Goal: Book appointment/travel/reservation

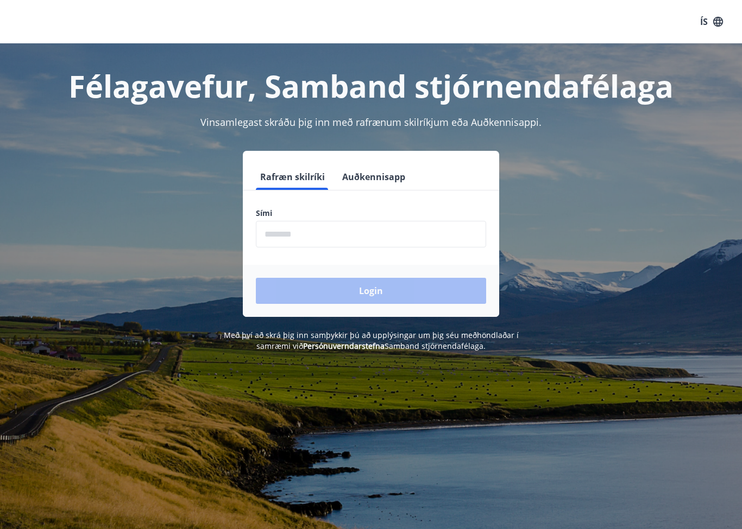
click at [317, 237] on input "phone" at bounding box center [371, 234] width 230 height 27
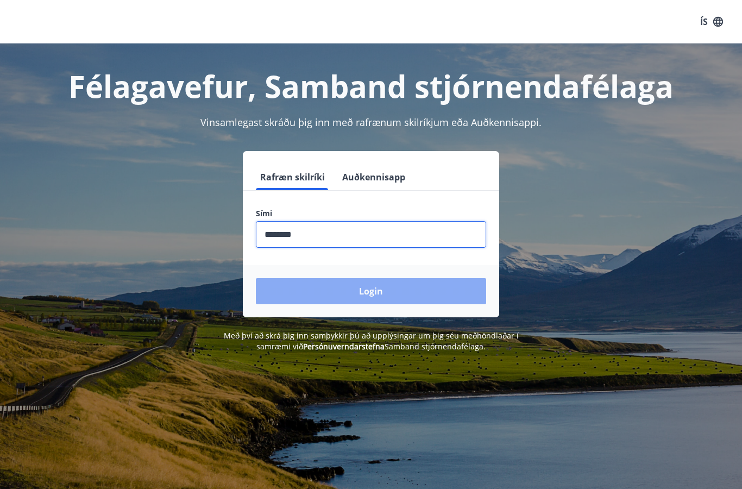
type input "********"
click at [395, 295] on button "Login" at bounding box center [371, 291] width 230 height 26
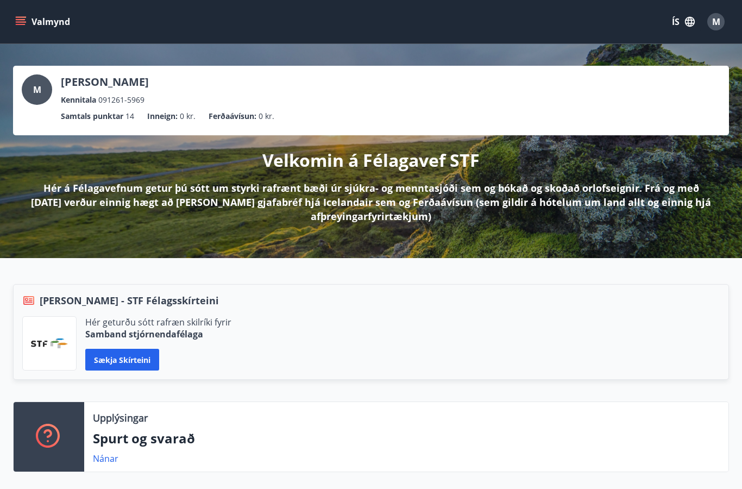
click at [24, 23] on icon "menu" at bounding box center [20, 21] width 11 height 11
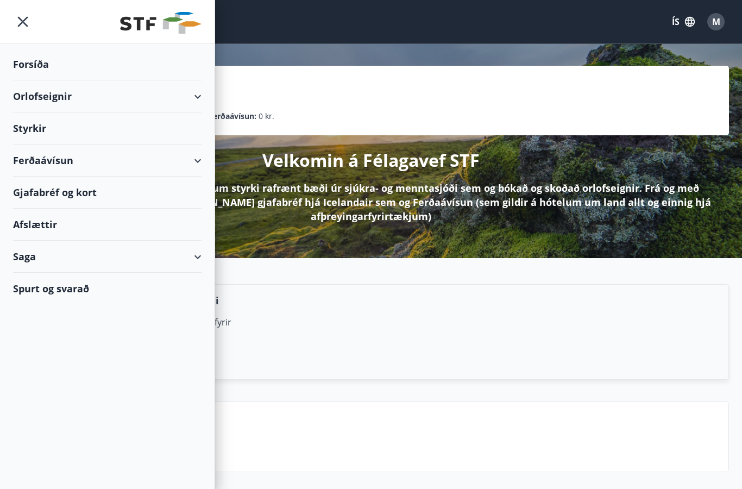
click at [36, 99] on div "Orlofseignir" at bounding box center [107, 96] width 188 height 32
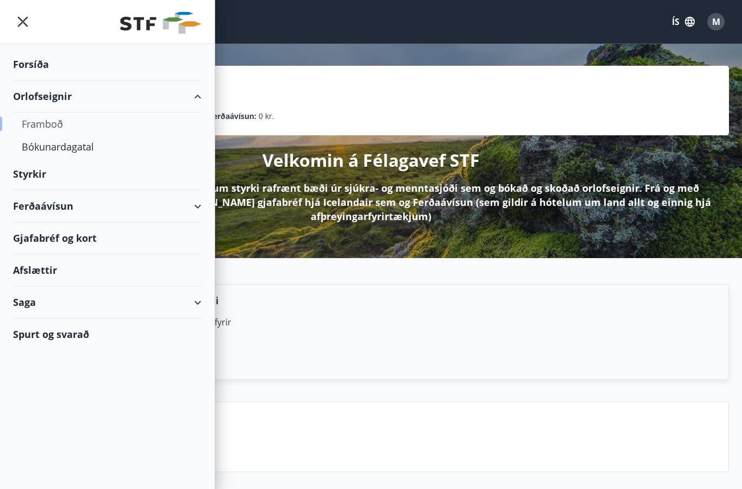
click at [40, 129] on div "Framboð" at bounding box center [107, 123] width 171 height 23
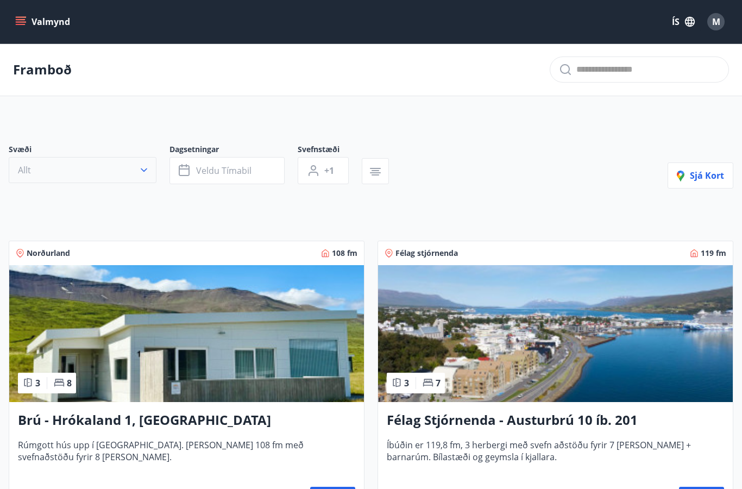
click at [141, 169] on icon "button" at bounding box center [143, 170] width 11 height 11
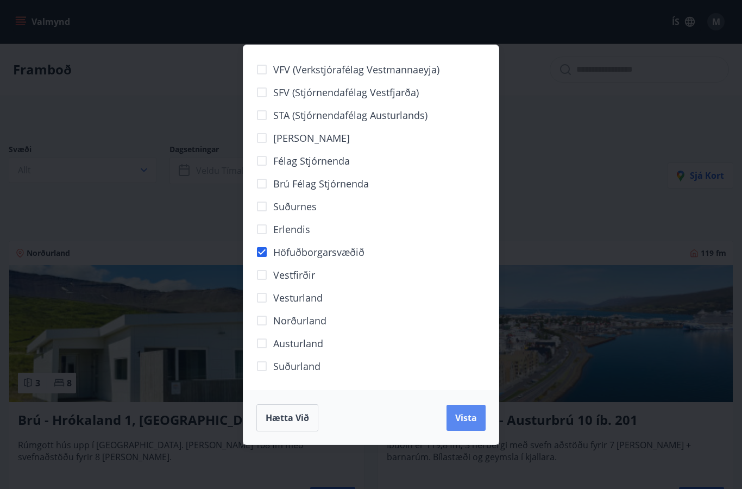
click at [464, 420] on span "Vista" at bounding box center [466, 418] width 22 height 12
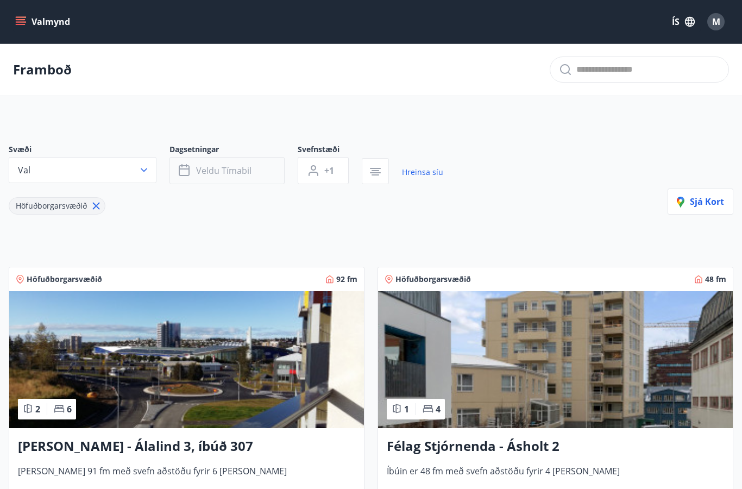
click at [241, 167] on span "Veldu tímabil" at bounding box center [223, 171] width 55 height 12
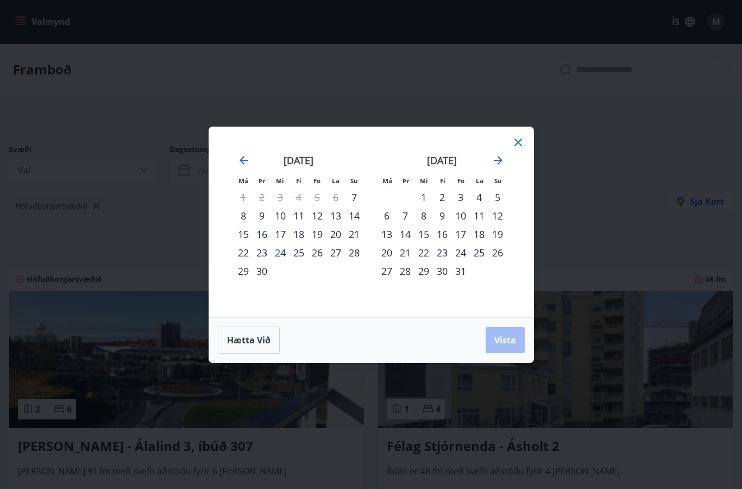
click at [468, 235] on div "17" at bounding box center [460, 234] width 18 height 18
click at [498, 238] on div "19" at bounding box center [497, 234] width 18 height 18
click at [507, 331] on button "Vista" at bounding box center [504, 340] width 39 height 26
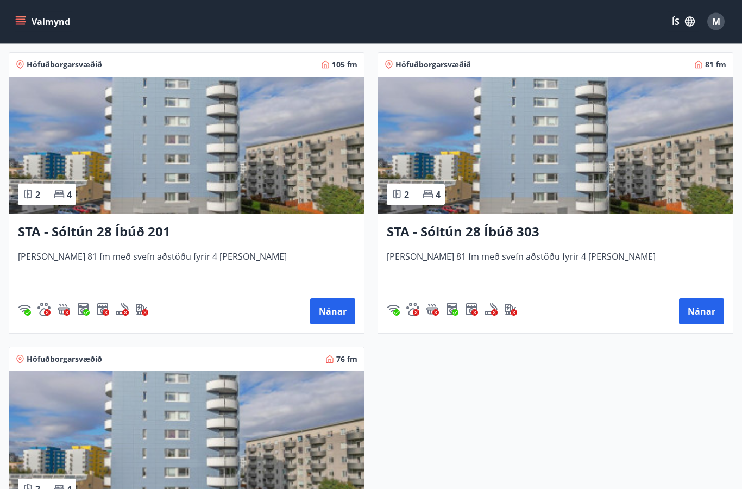
scroll to position [215, 0]
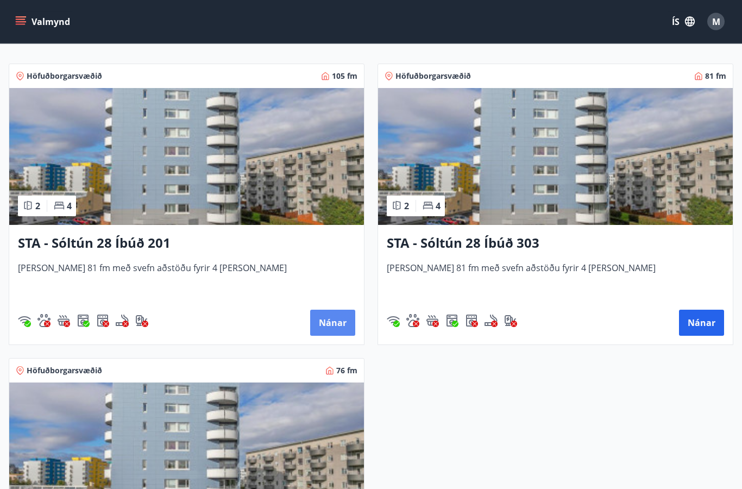
click at [333, 317] on button "Nánar" at bounding box center [332, 323] width 45 height 26
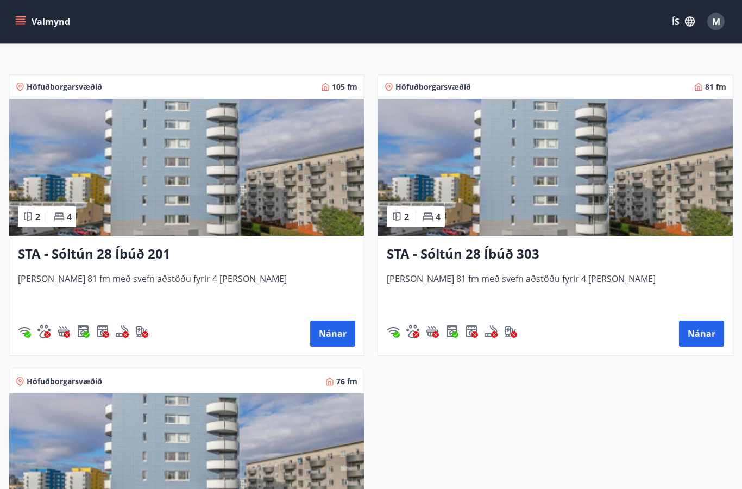
scroll to position [193, 0]
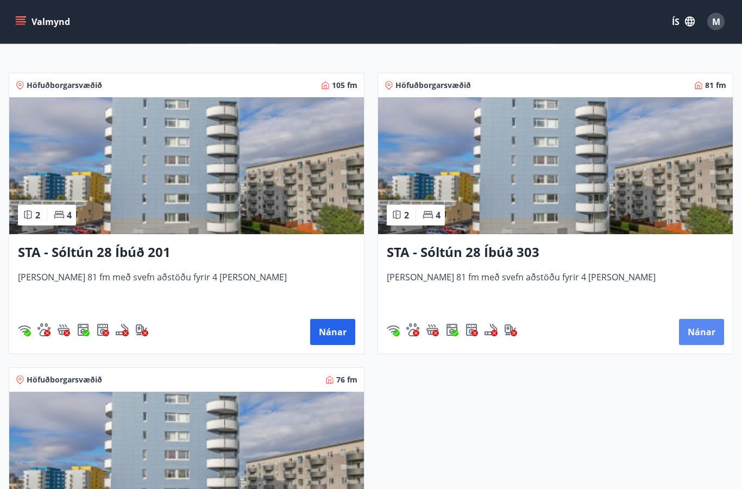
click at [703, 333] on button "Nánar" at bounding box center [701, 332] width 45 height 26
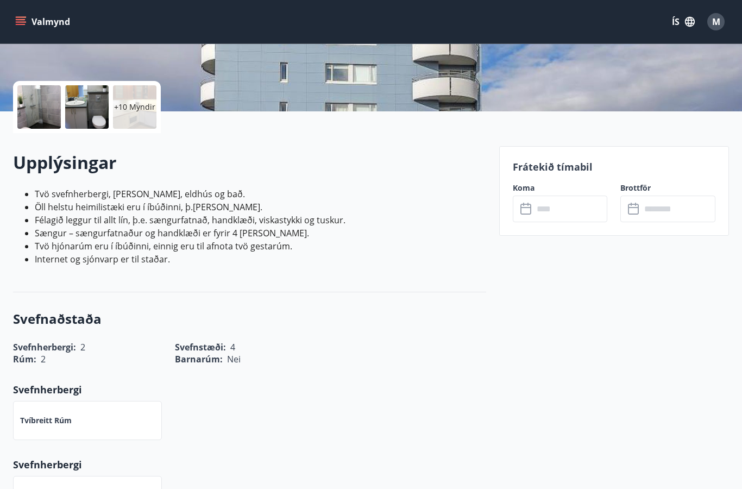
scroll to position [195, 0]
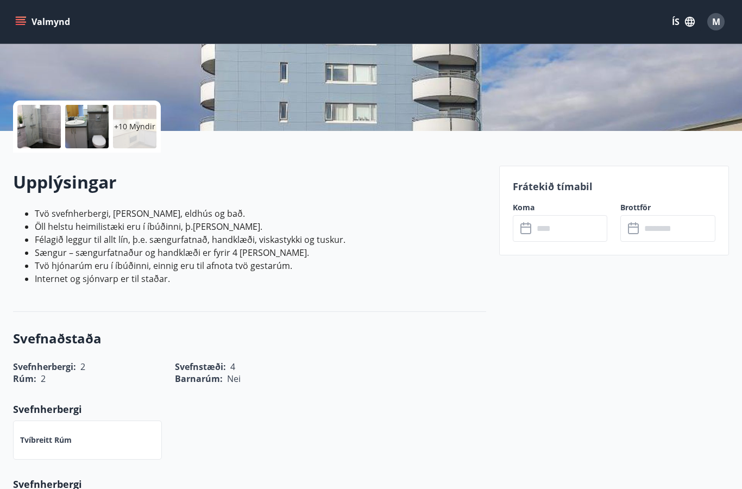
click at [572, 231] on input "text" at bounding box center [570, 228] width 74 height 27
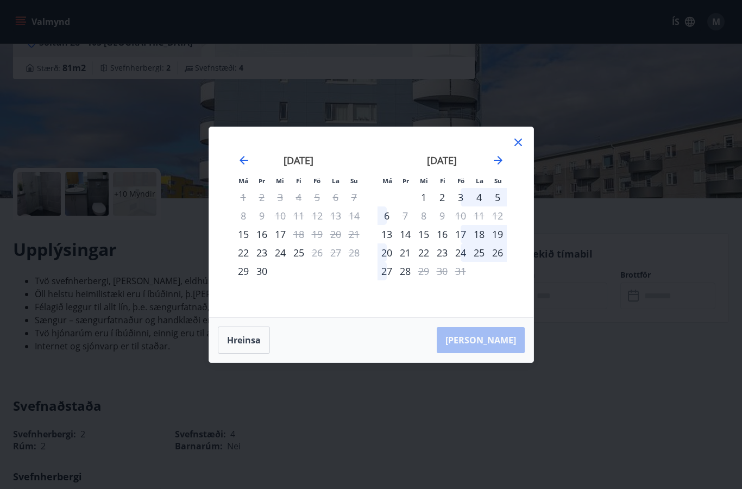
click at [521, 140] on icon at bounding box center [517, 142] width 13 height 13
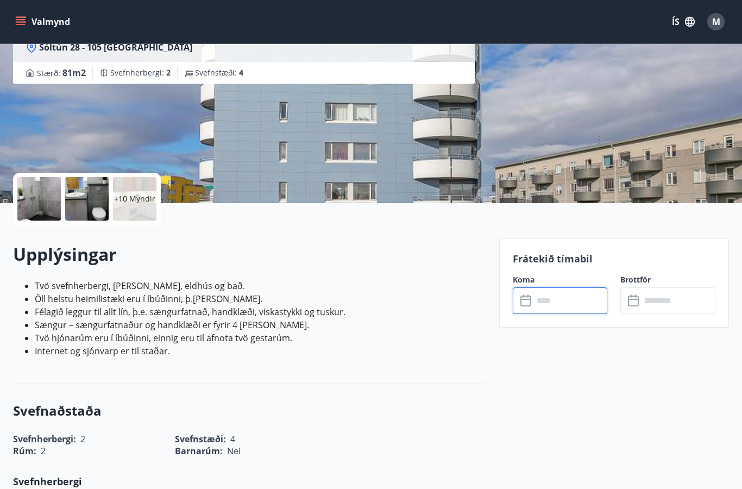
scroll to position [122, 0]
click at [36, 21] on button "Valmynd" at bounding box center [43, 22] width 61 height 20
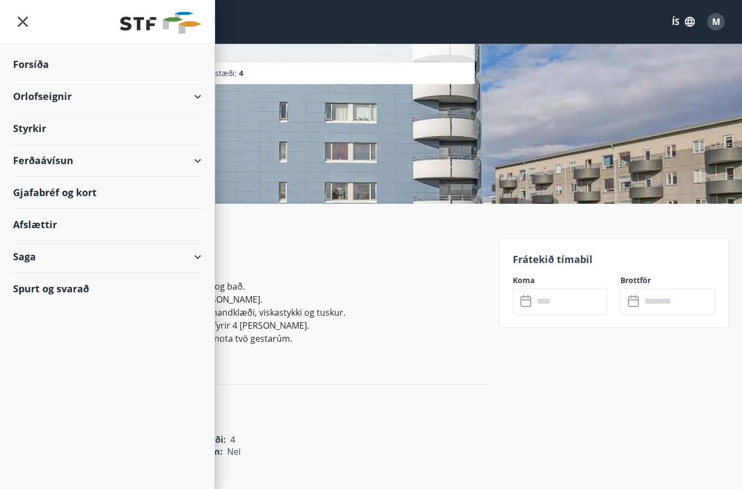
click at [34, 99] on div "Orlofseignir" at bounding box center [107, 96] width 188 height 32
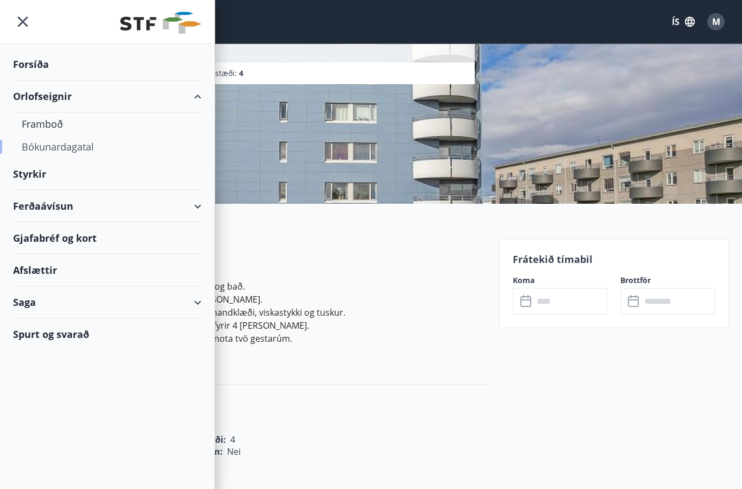
click at [53, 149] on div "Bókunardagatal" at bounding box center [107, 146] width 171 height 23
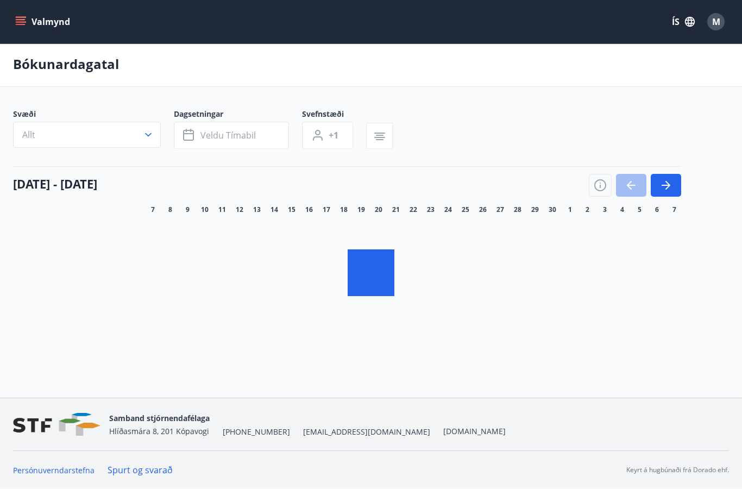
scroll to position [45, 0]
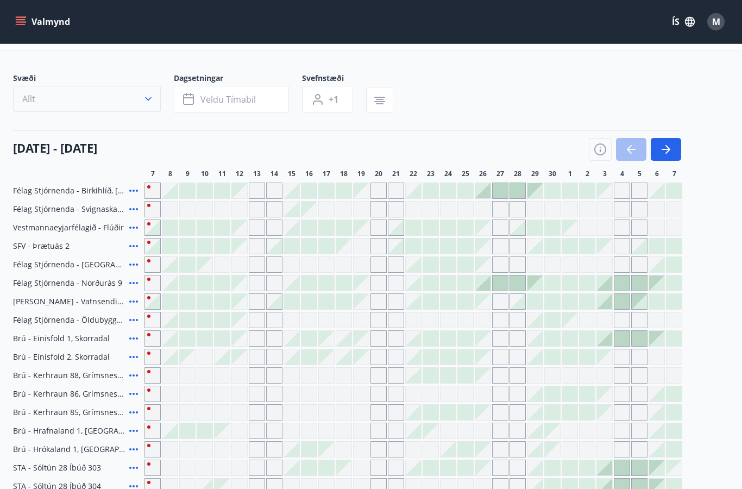
click at [152, 100] on icon "button" at bounding box center [148, 98] width 11 height 11
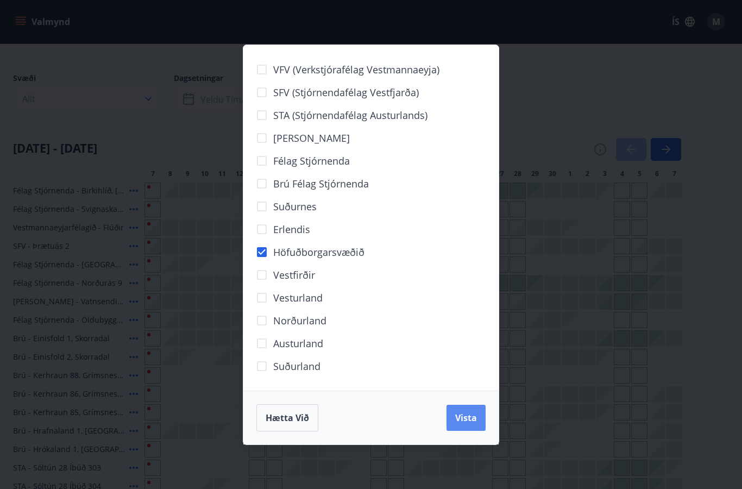
click at [471, 416] on span "Vista" at bounding box center [466, 418] width 22 height 12
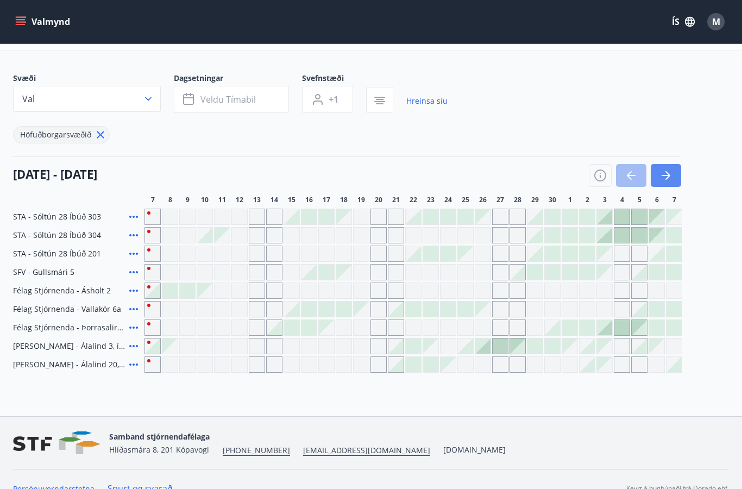
click at [664, 176] on icon "button" at bounding box center [665, 175] width 13 height 13
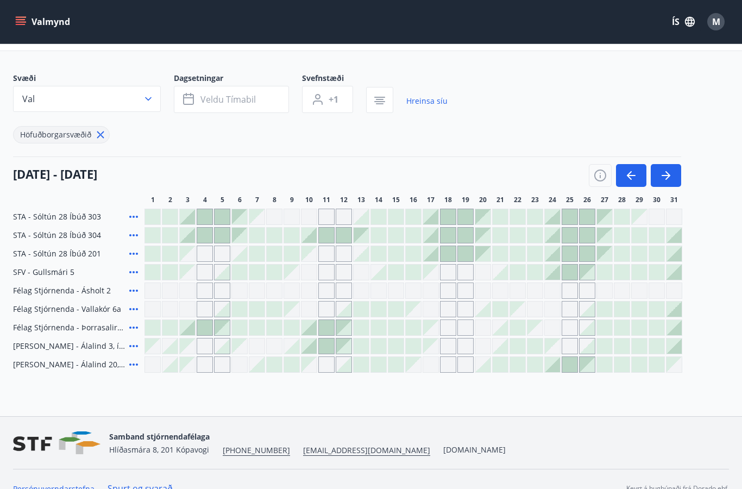
click at [431, 307] on div "Gráir dagar eru ekki bókanlegir" at bounding box center [430, 309] width 16 height 16
click at [431, 214] on div at bounding box center [430, 216] width 15 height 15
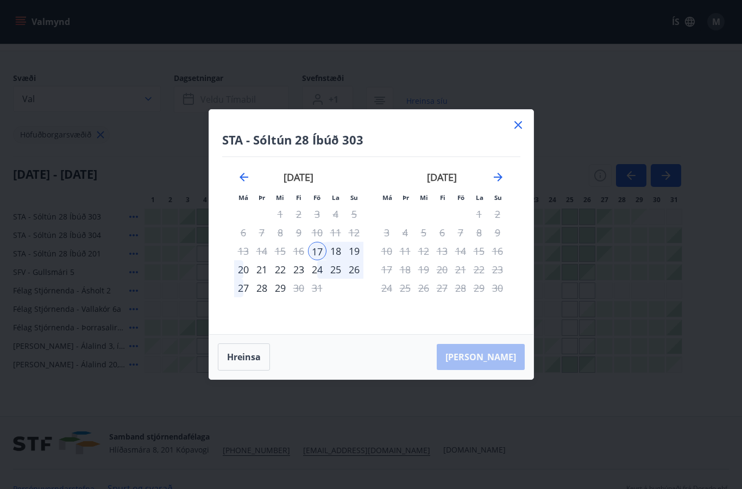
click at [355, 246] on div "19" at bounding box center [354, 251] width 18 height 18
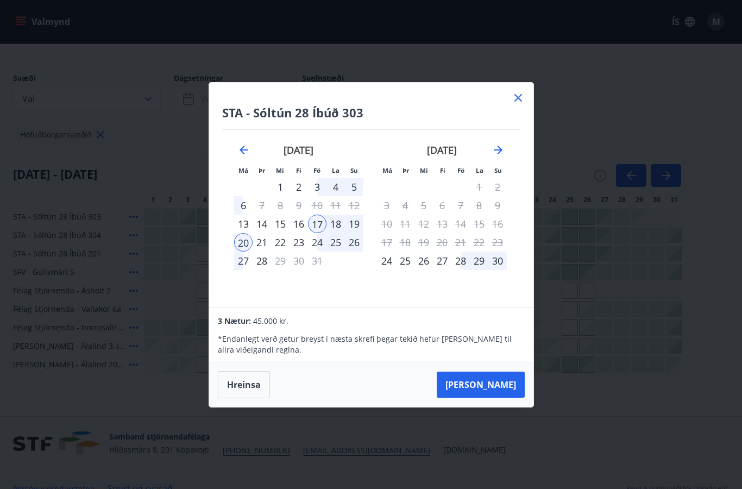
click at [351, 218] on div "19" at bounding box center [354, 223] width 18 height 18
click at [524, 93] on icon at bounding box center [517, 97] width 13 height 13
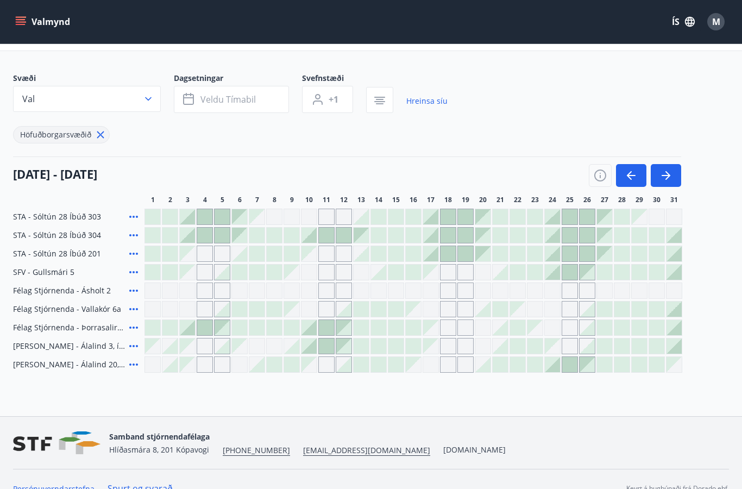
click at [81, 241] on div "STA - Sóltún 28 Íbúð 304" at bounding box center [76, 235] width 127 height 16
click at [134, 221] on icon at bounding box center [133, 216] width 13 height 13
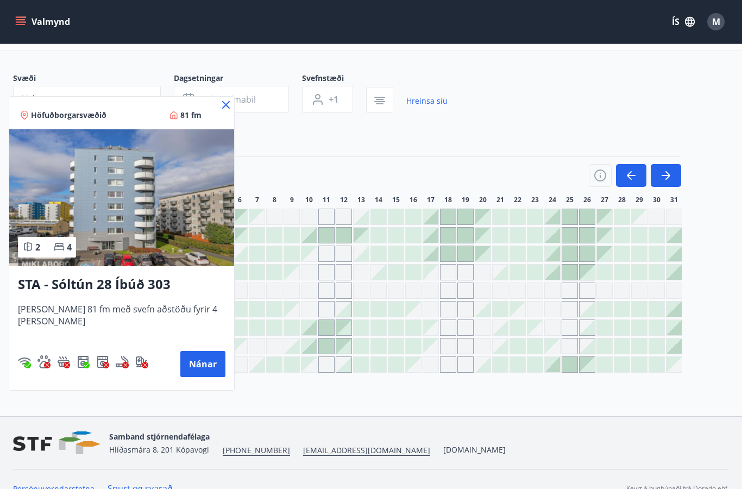
click at [219, 109] on icon at bounding box center [225, 104] width 13 height 13
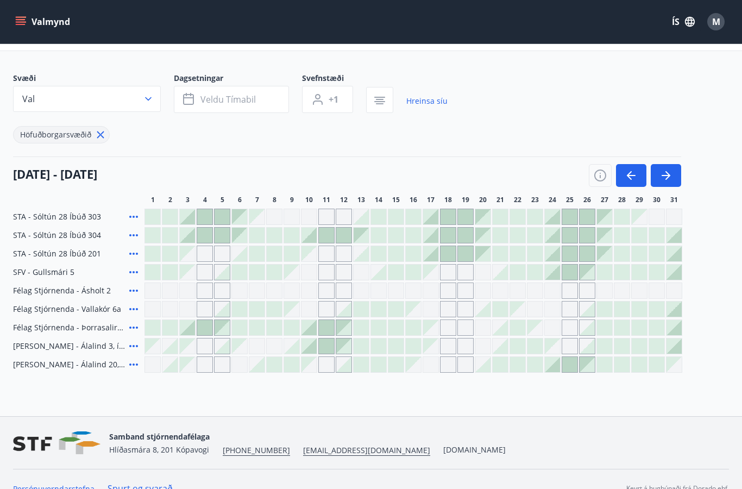
click at [135, 236] on icon at bounding box center [133, 235] width 13 height 13
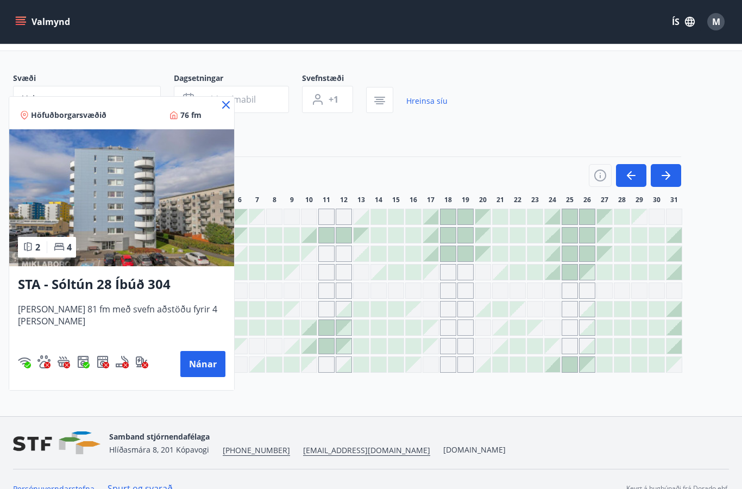
click at [219, 109] on icon at bounding box center [225, 104] width 13 height 13
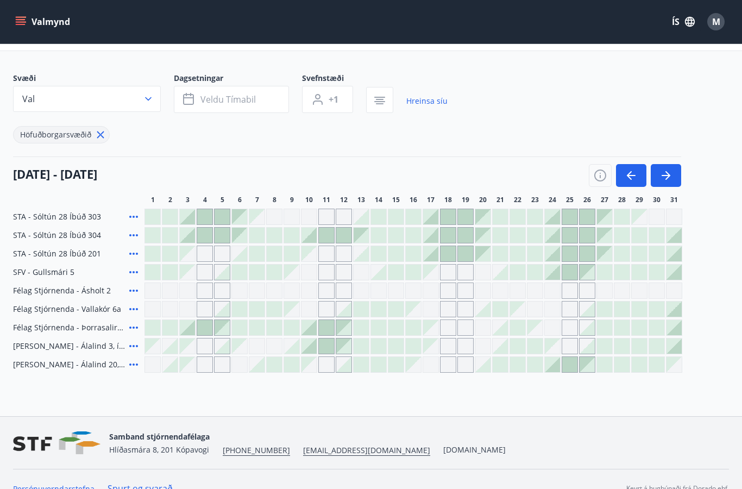
click at [130, 255] on icon at bounding box center [133, 253] width 13 height 13
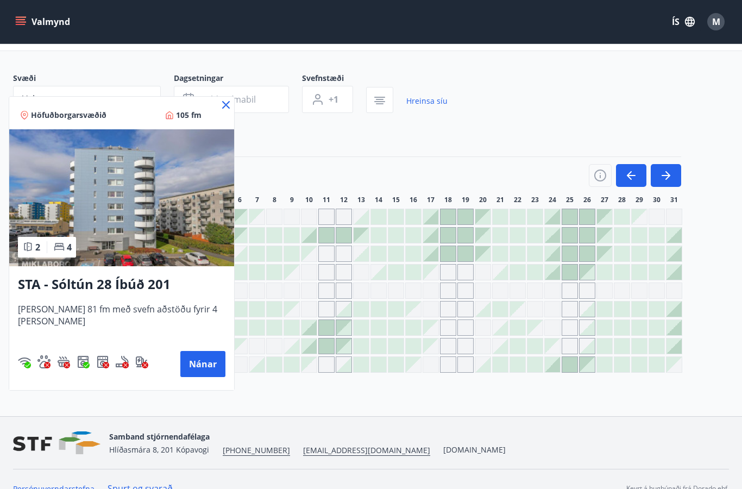
click at [219, 106] on icon at bounding box center [225, 104] width 13 height 13
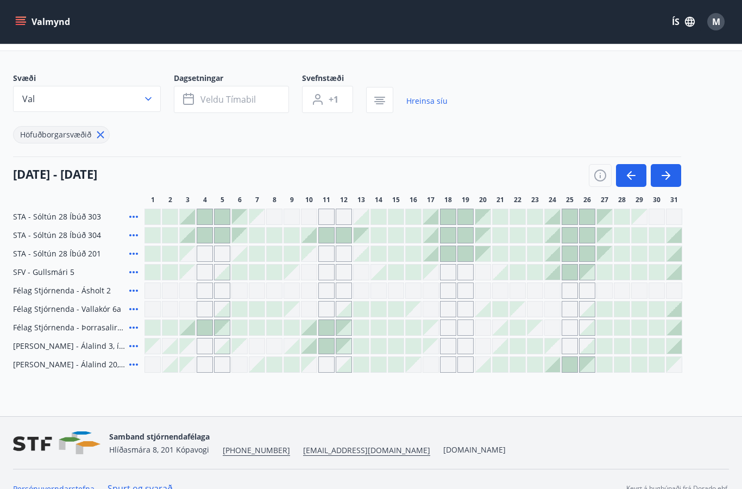
click at [433, 286] on div "Gráir dagar eru ekki bókanlegir" at bounding box center [430, 290] width 16 height 16
click at [429, 256] on div at bounding box center [430, 253] width 15 height 15
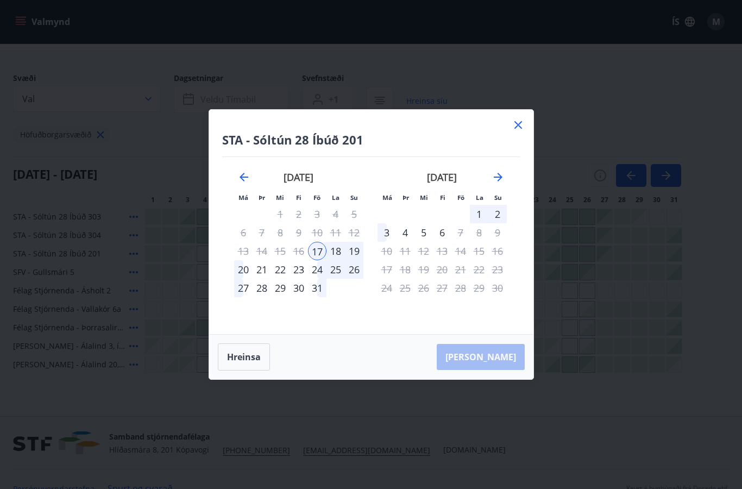
click at [358, 252] on div "19" at bounding box center [354, 251] width 18 height 18
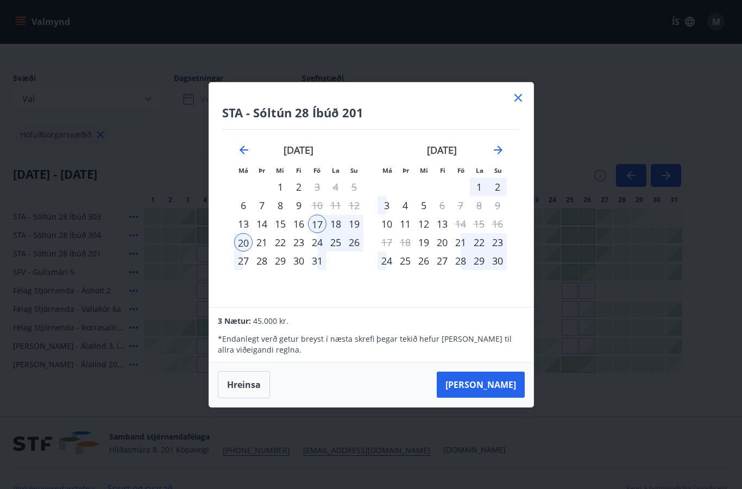
click at [519, 94] on icon at bounding box center [517, 97] width 13 height 13
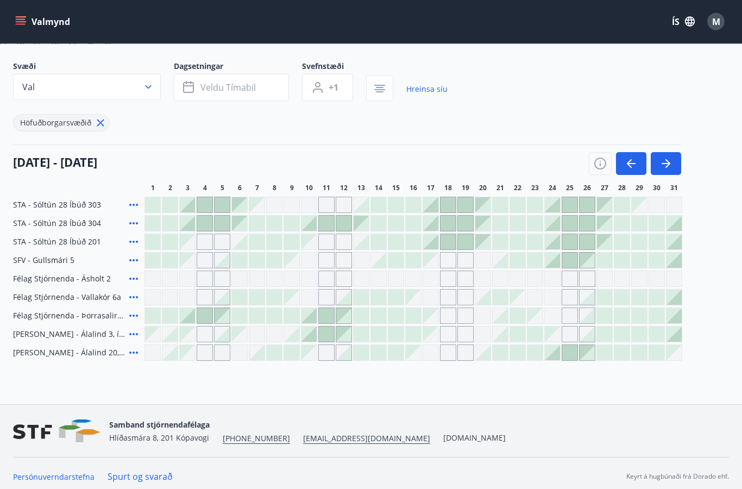
scroll to position [64, 0]
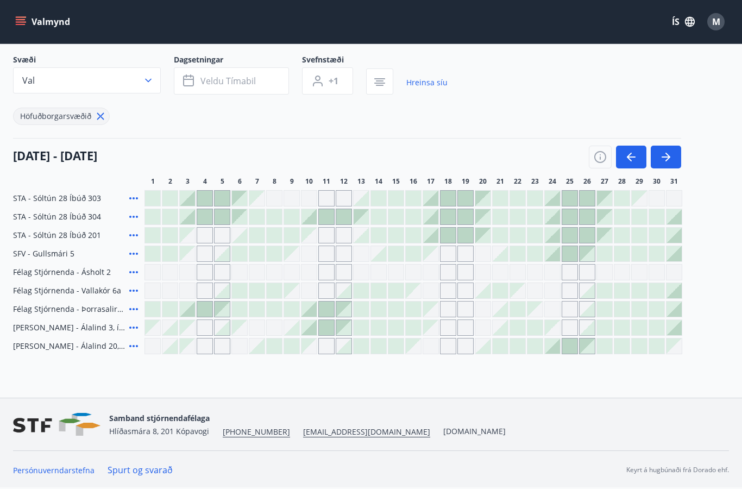
click at [130, 346] on icon at bounding box center [133, 346] width 9 height 2
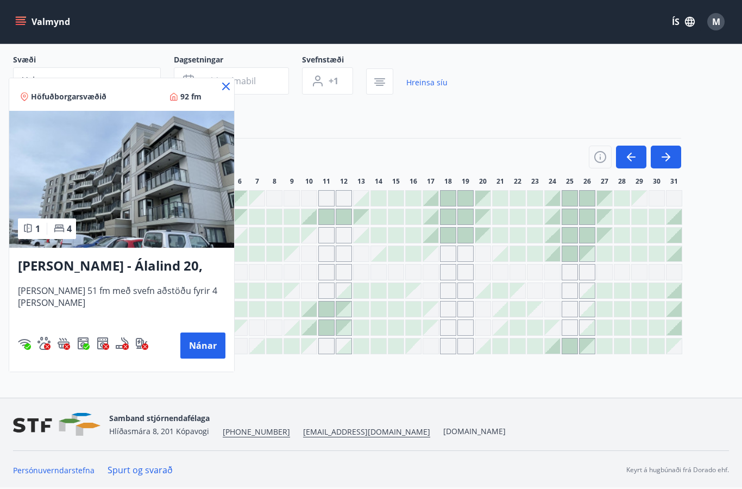
click at [219, 90] on icon at bounding box center [225, 86] width 13 height 13
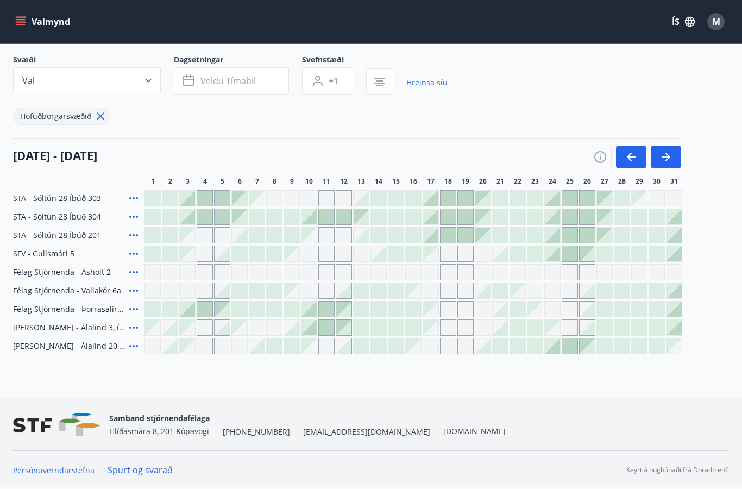
click at [130, 327] on icon at bounding box center [133, 327] width 9 height 2
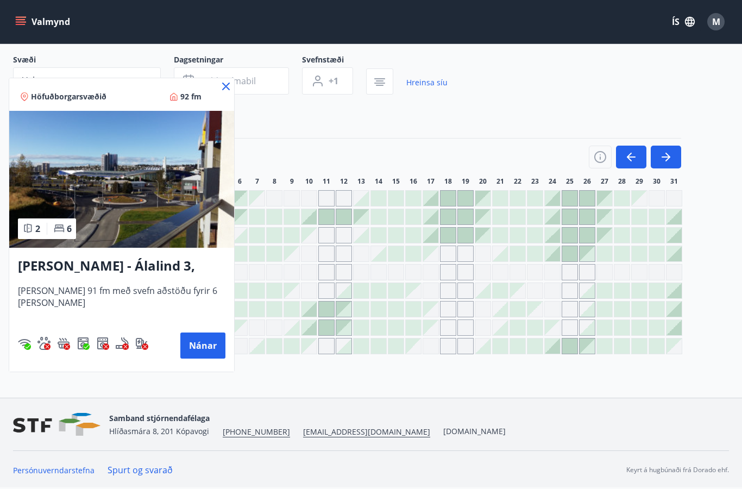
click at [219, 89] on icon at bounding box center [225, 86] width 13 height 13
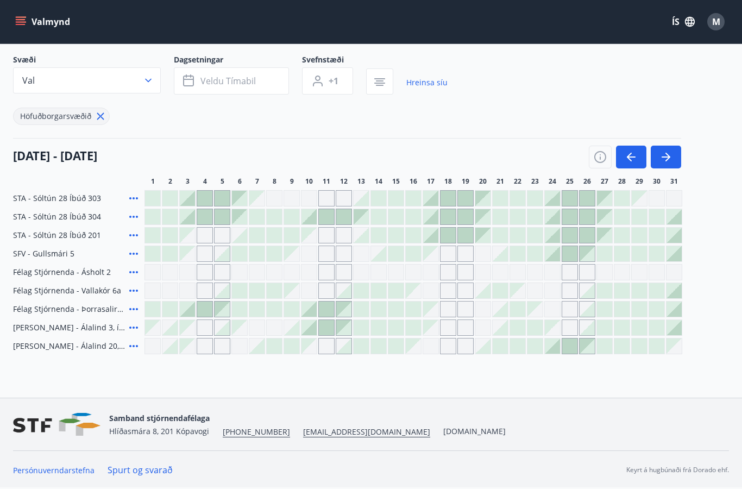
click at [432, 238] on div at bounding box center [430, 235] width 15 height 15
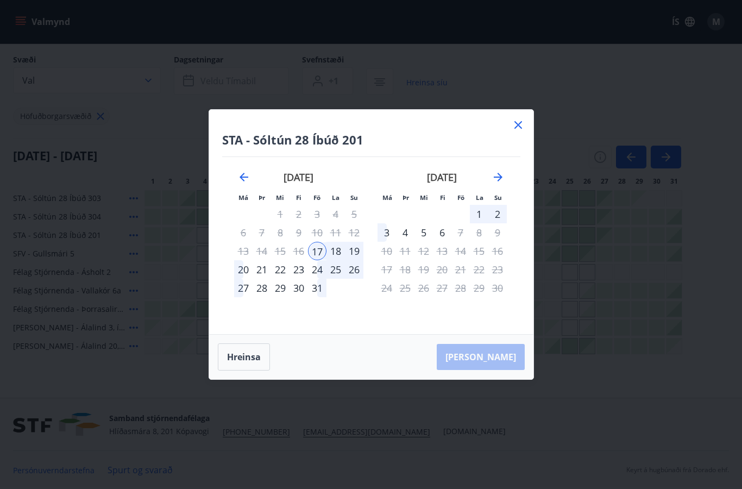
click at [352, 254] on div "19" at bounding box center [354, 251] width 18 height 18
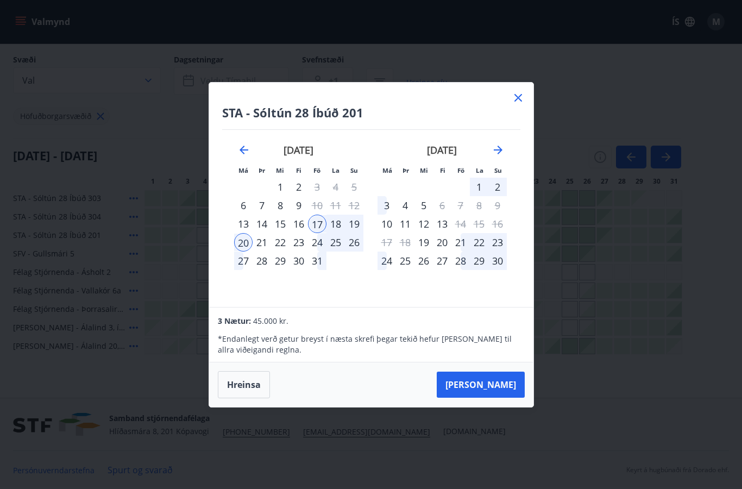
click at [355, 224] on div "19" at bounding box center [354, 223] width 18 height 18
click at [352, 223] on div "19" at bounding box center [354, 223] width 18 height 18
click at [494, 383] on button "Taka Frá" at bounding box center [481, 384] width 88 height 26
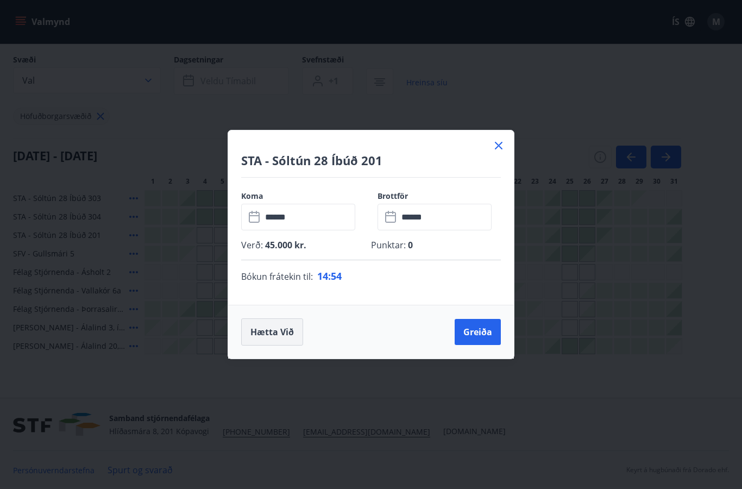
click at [271, 331] on button "Hætta við" at bounding box center [272, 331] width 62 height 27
